Goal: Navigation & Orientation: Find specific page/section

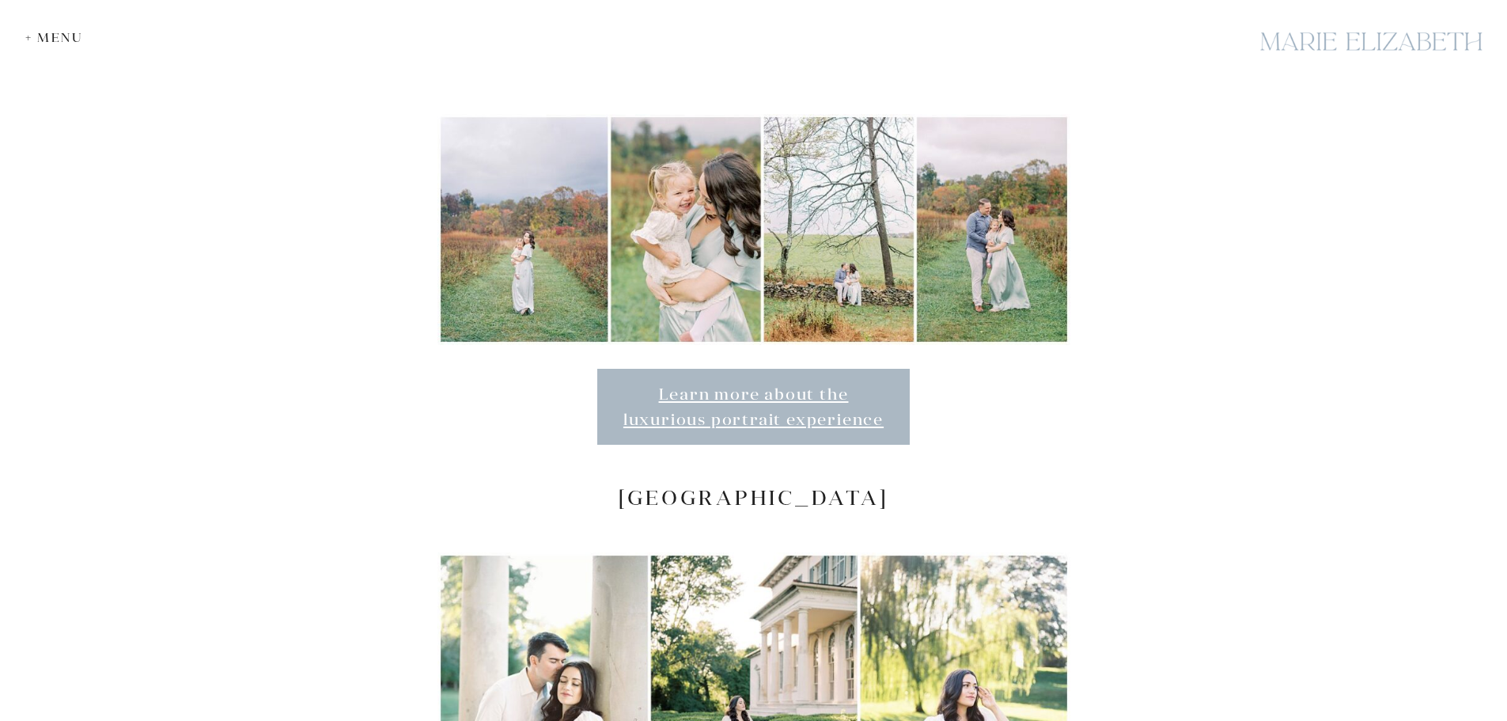
scroll to position [3680, 0]
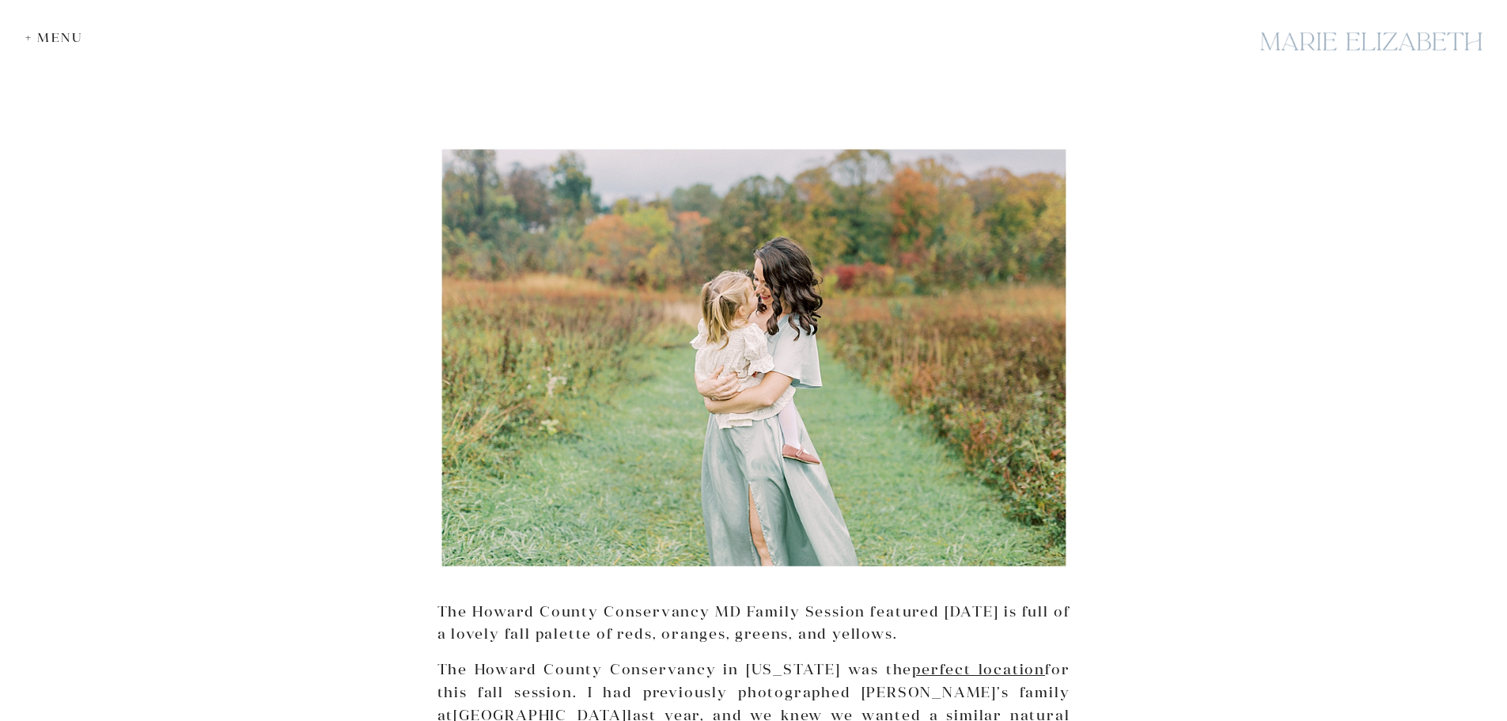
scroll to position [554, 0]
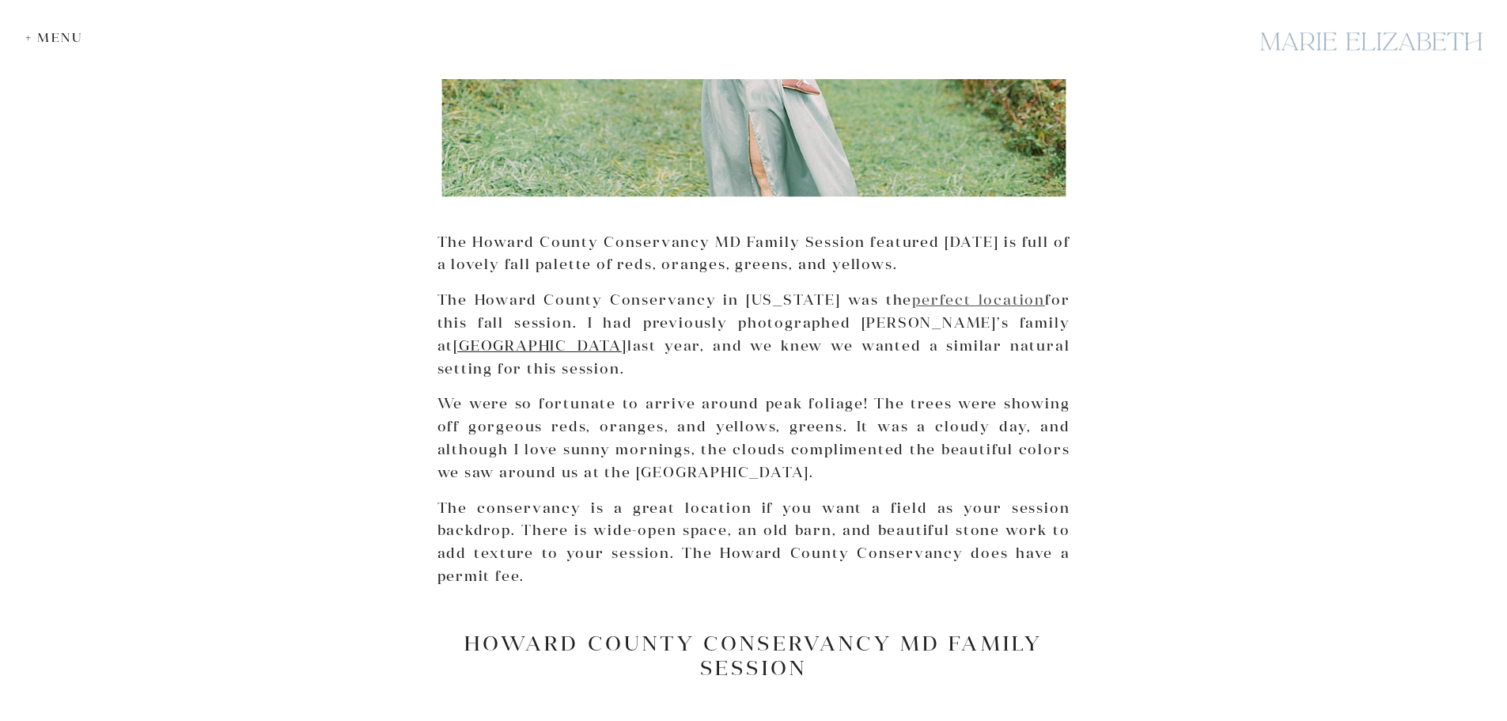
click at [946, 301] on link "perfect location" at bounding box center [978, 299] width 133 height 18
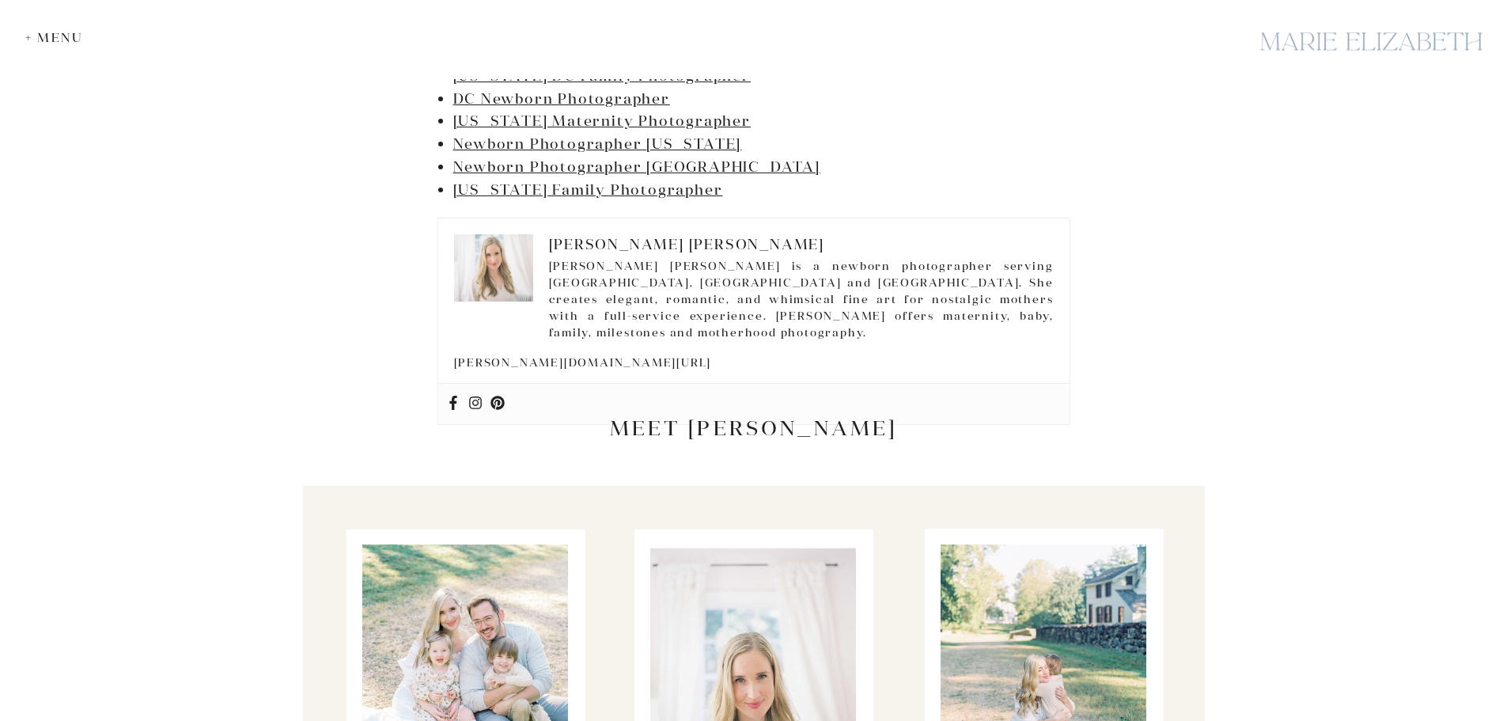
scroll to position [25832, 0]
